Goal: Find specific page/section: Find specific page/section

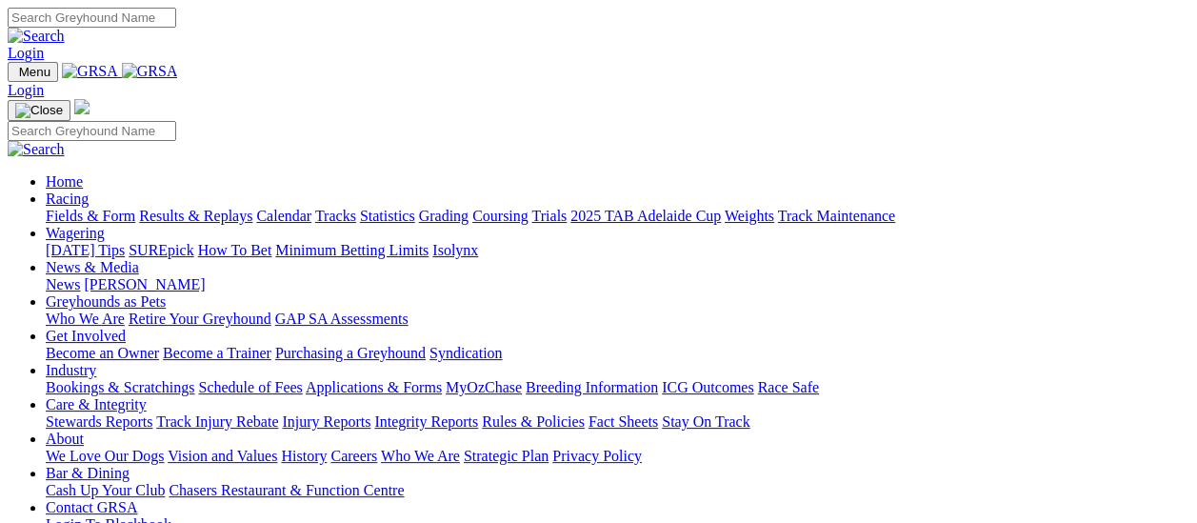
click at [98, 208] on link "Fields & Form" at bounding box center [91, 216] width 90 height 16
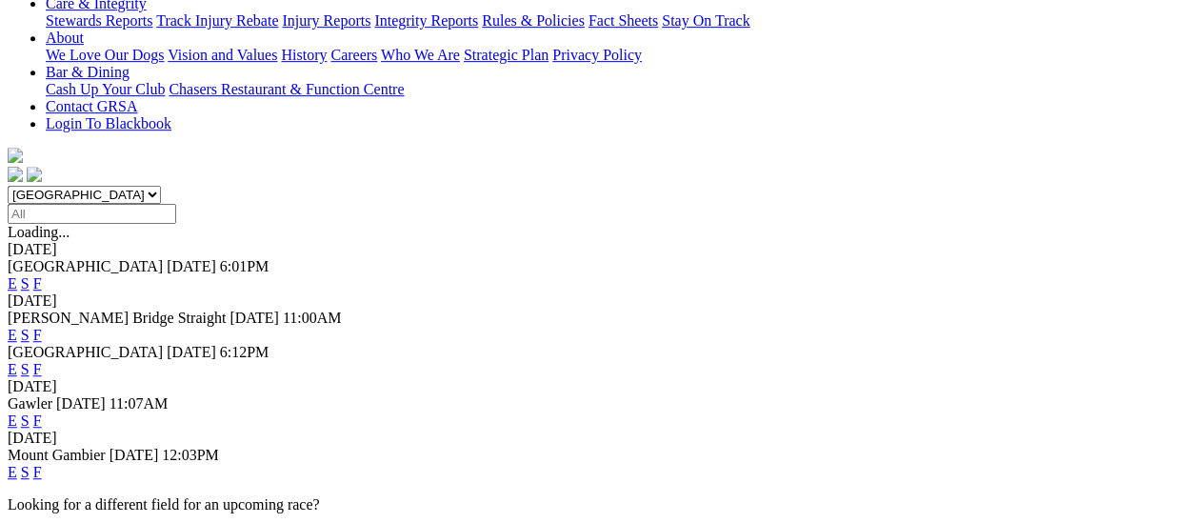
scroll to position [476, 0]
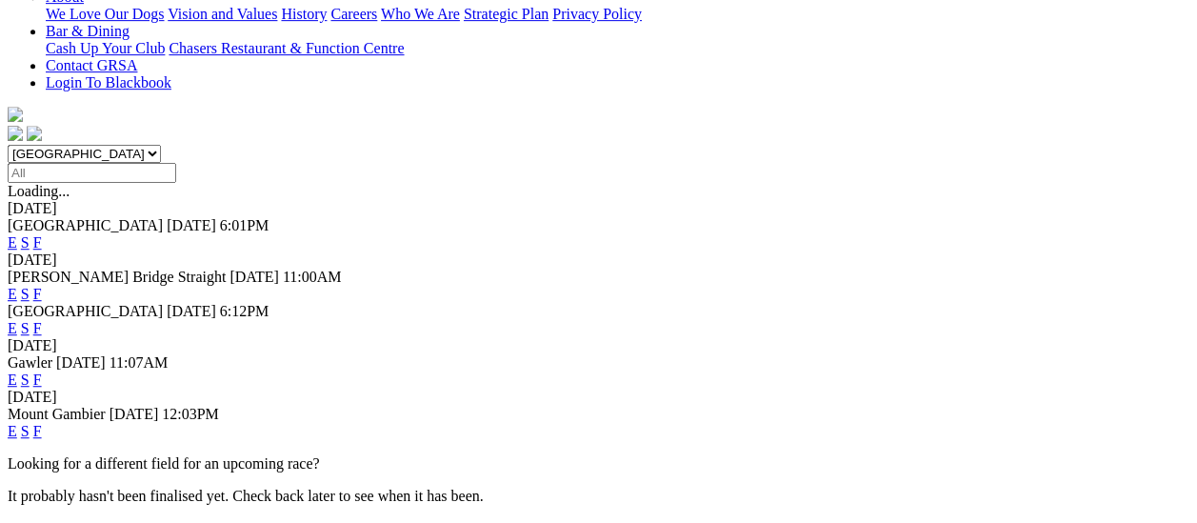
click at [42, 371] on link "F" at bounding box center [37, 379] width 9 height 16
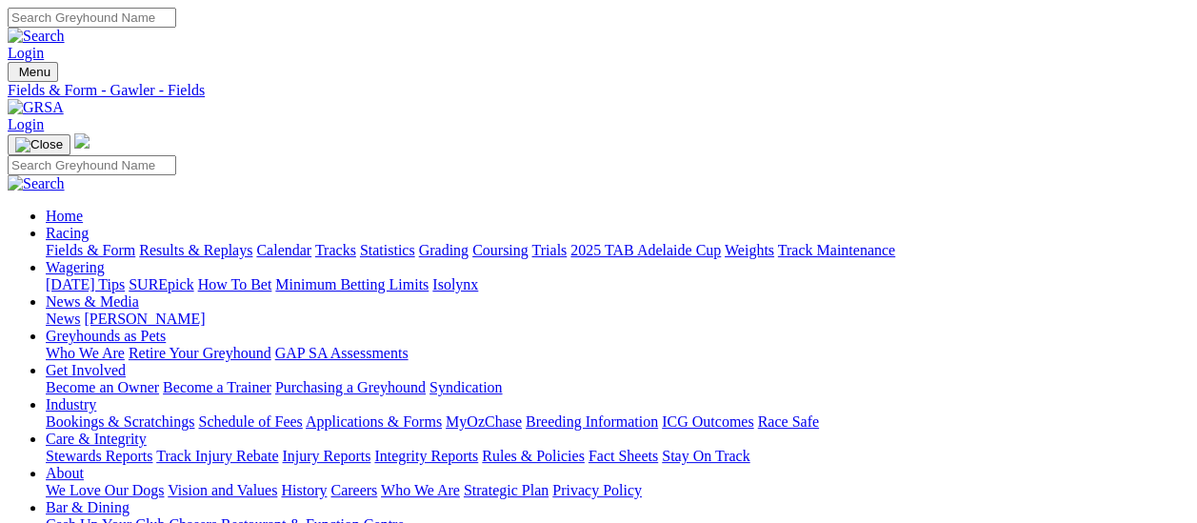
click at [80, 310] on link "News" at bounding box center [63, 318] width 34 height 16
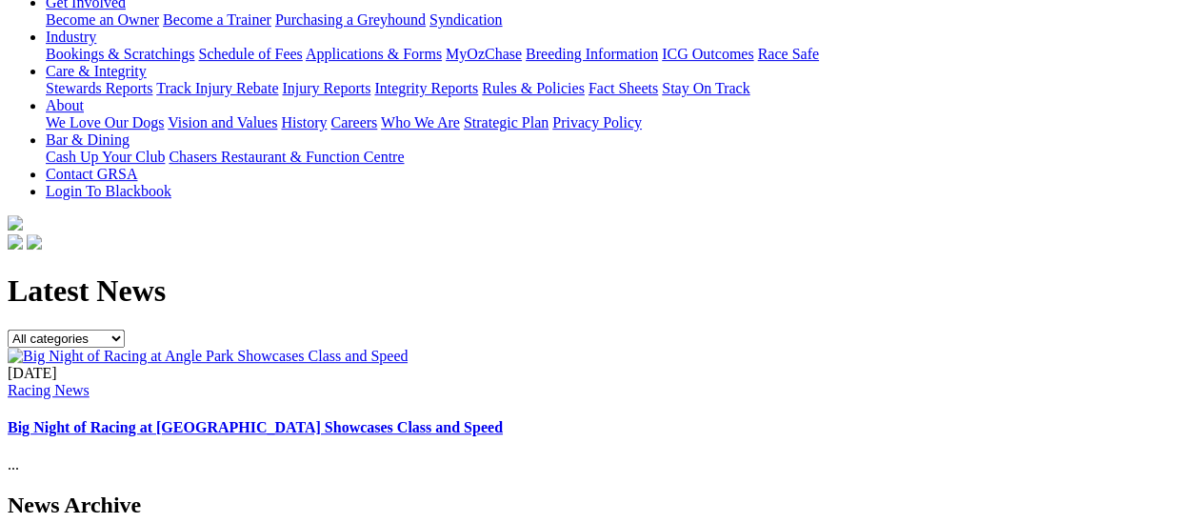
scroll to position [190, 0]
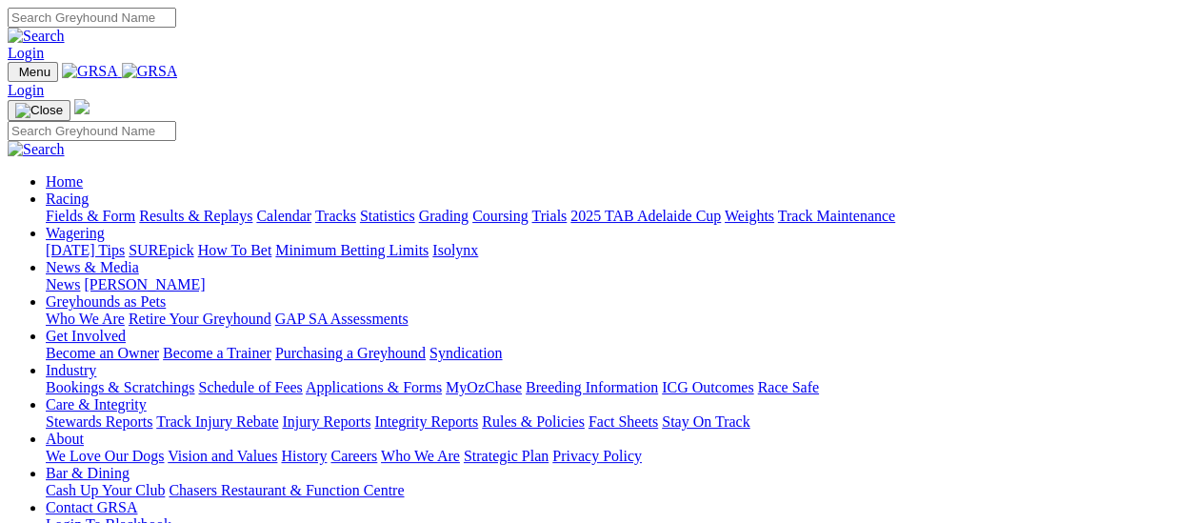
click at [103, 208] on link "Fields & Form" at bounding box center [91, 216] width 90 height 16
click at [65, 208] on link "Fields & Form" at bounding box center [91, 216] width 90 height 16
click at [110, 208] on link "Fields & Form" at bounding box center [91, 216] width 90 height 16
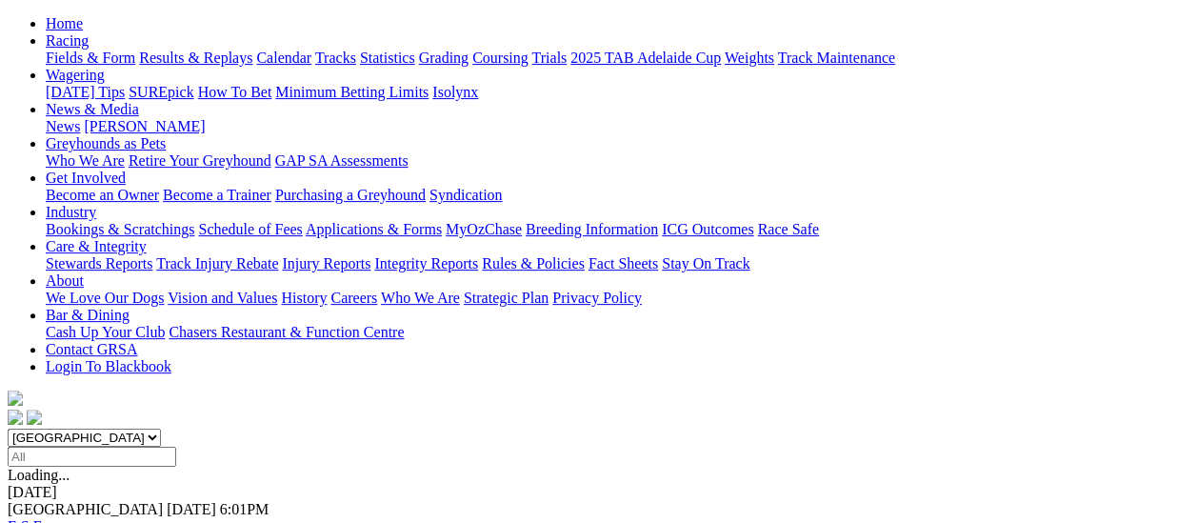
scroll to position [190, 0]
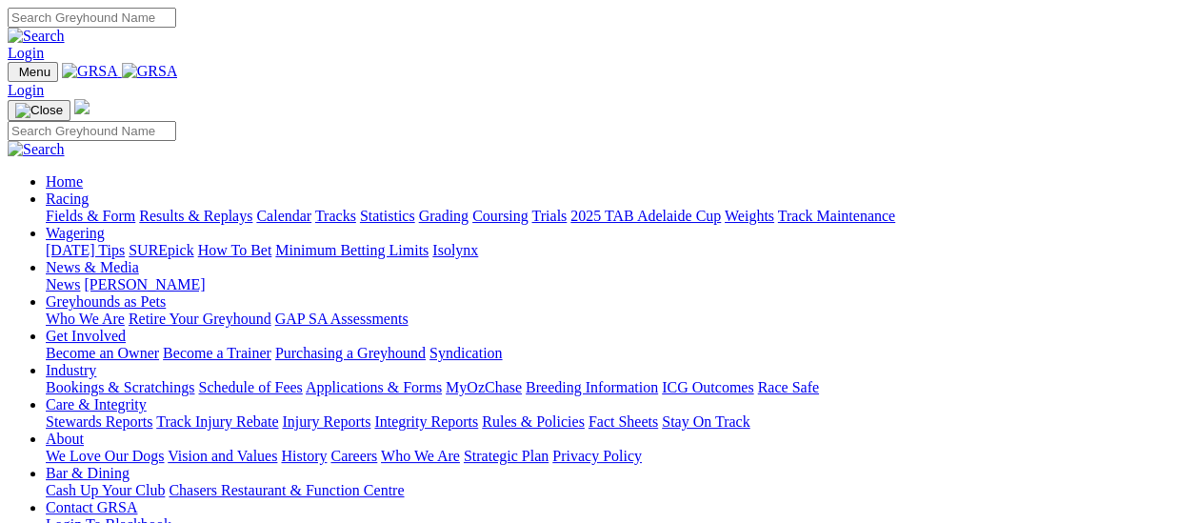
click at [99, 208] on link "Fields & Form" at bounding box center [91, 216] width 90 height 16
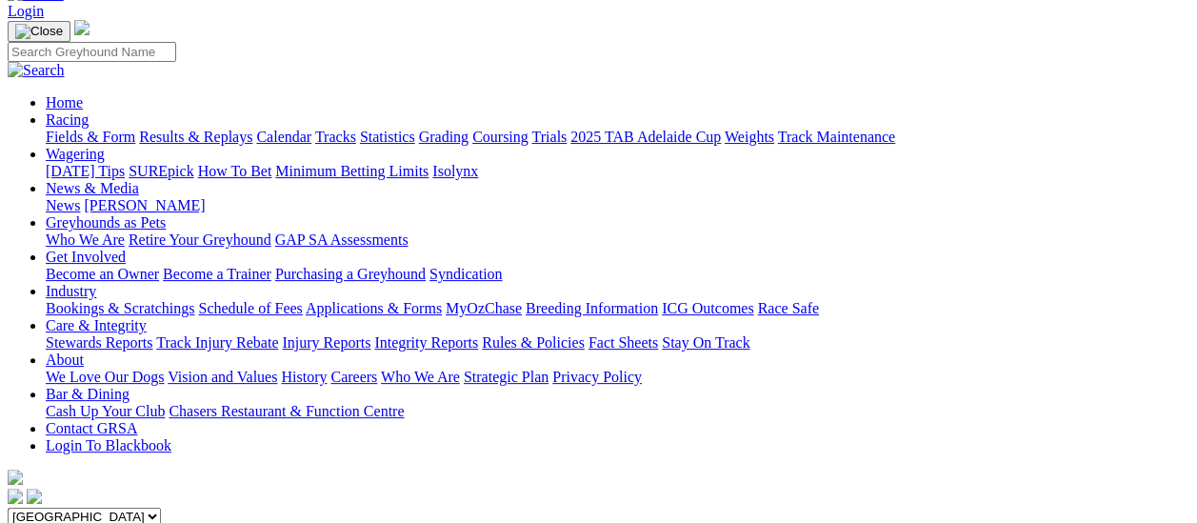
scroll to position [95, 0]
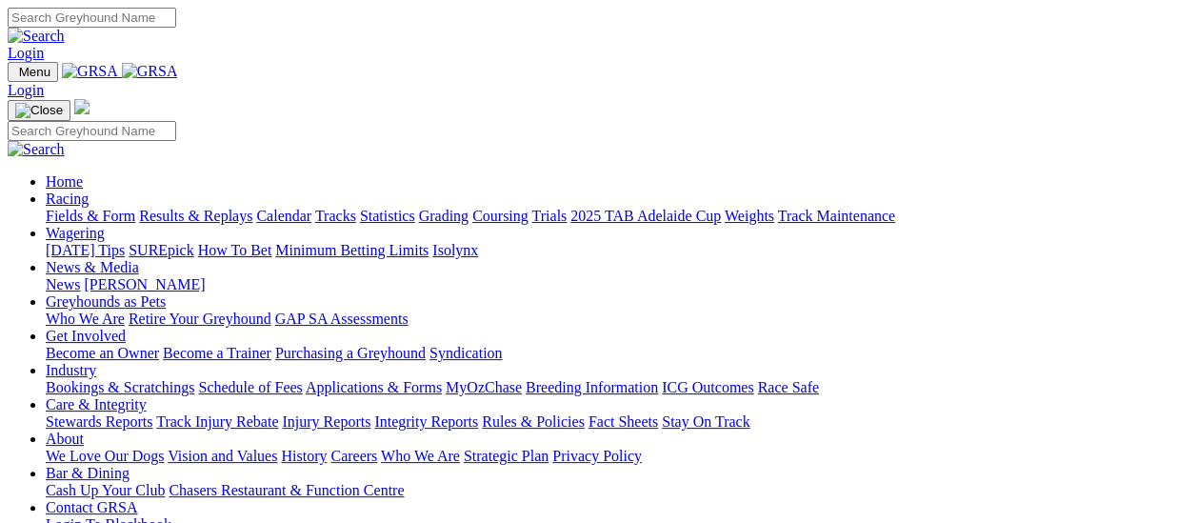
click at [97, 208] on link "Fields & Form" at bounding box center [91, 216] width 90 height 16
